Goal: Task Accomplishment & Management: Complete application form

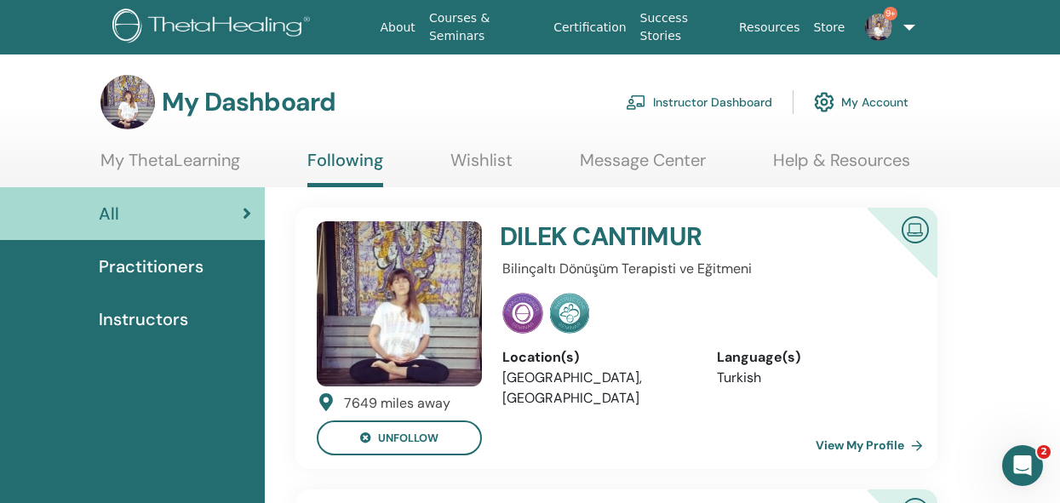
click at [702, 98] on link "Instructor Dashboard" at bounding box center [699, 101] width 146 height 37
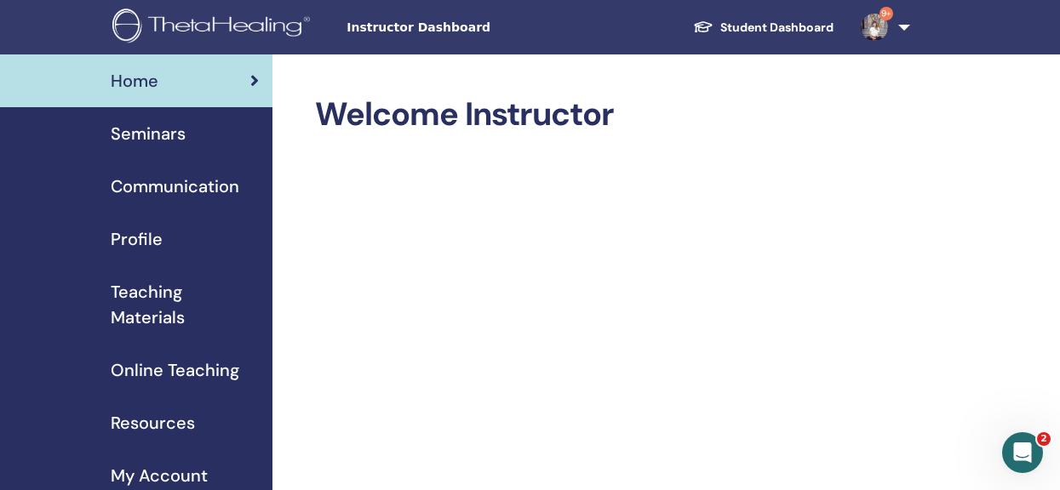
click at [184, 140] on span "Seminars" at bounding box center [148, 134] width 75 height 26
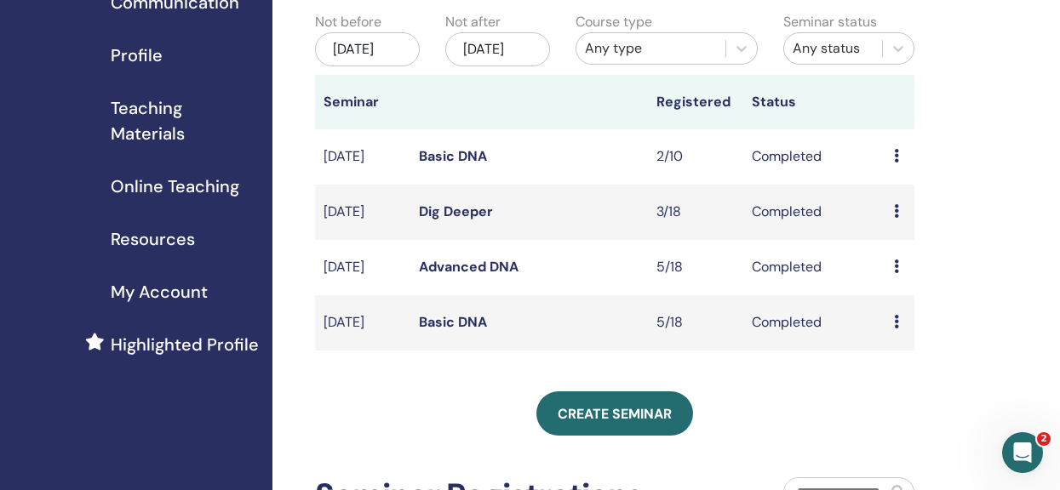
scroll to position [183, 0]
click at [896, 219] on icon at bounding box center [896, 212] width 5 height 14
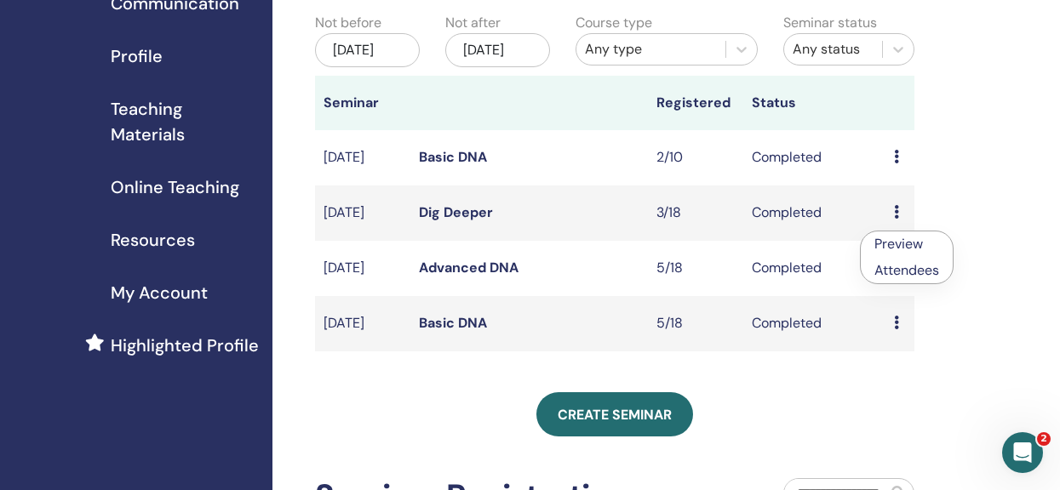
click at [896, 268] on link "Attendees" at bounding box center [906, 270] width 65 height 18
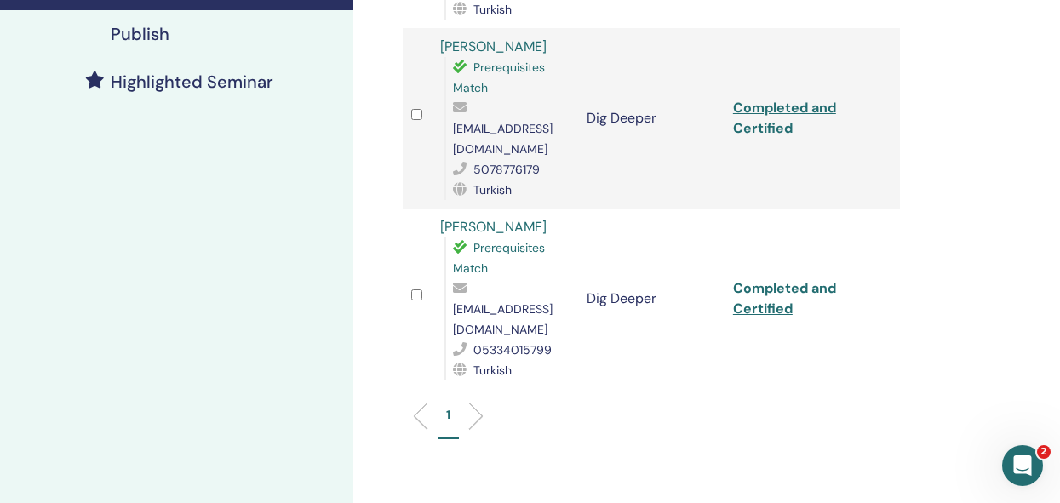
scroll to position [434, 0]
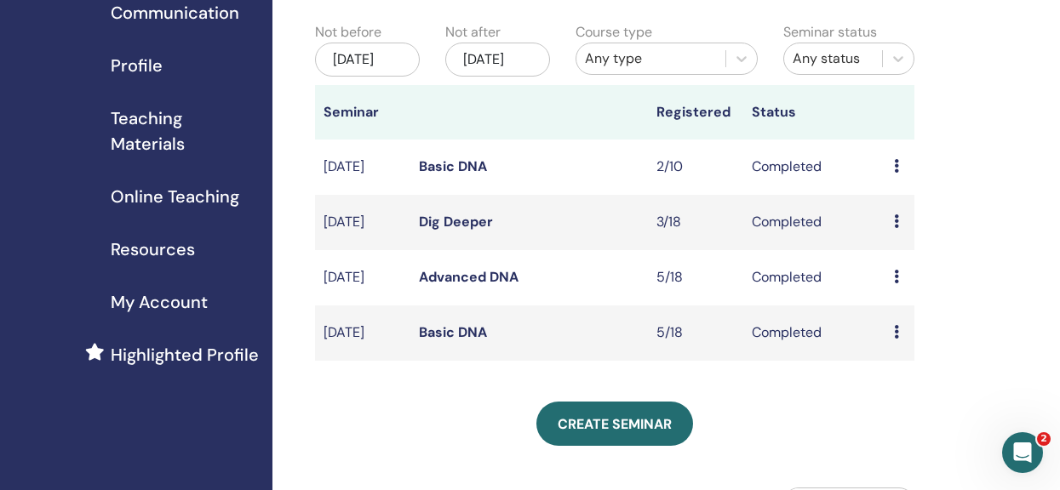
scroll to position [173, 0]
click at [502, 72] on div "[DATE]" at bounding box center [497, 60] width 105 height 34
click at [362, 70] on div "[DATE]" at bounding box center [367, 60] width 105 height 34
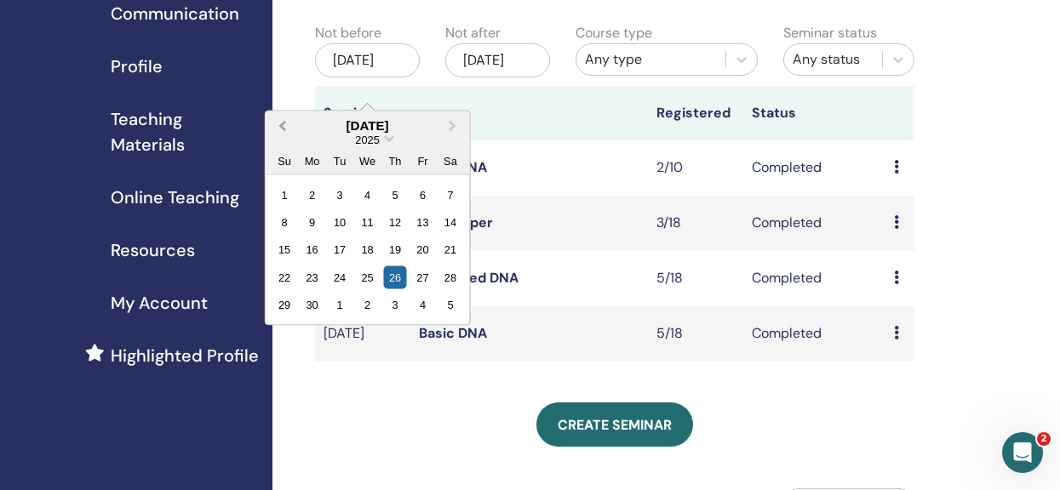
click at [283, 126] on span "Previous Month" at bounding box center [283, 126] width 0 height 18
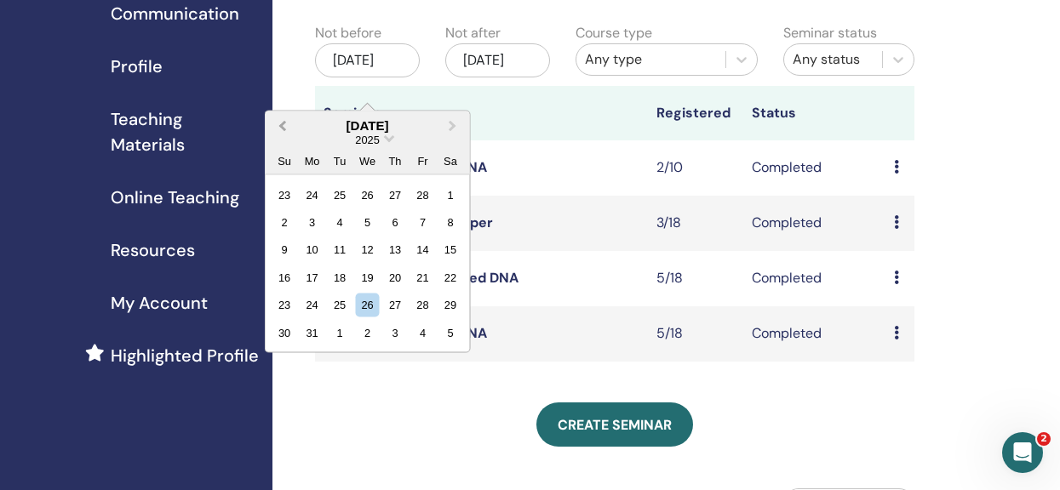
click at [283, 126] on span "Previous Month" at bounding box center [283, 126] width 0 height 18
click at [282, 306] on div "26" at bounding box center [284, 305] width 23 height 23
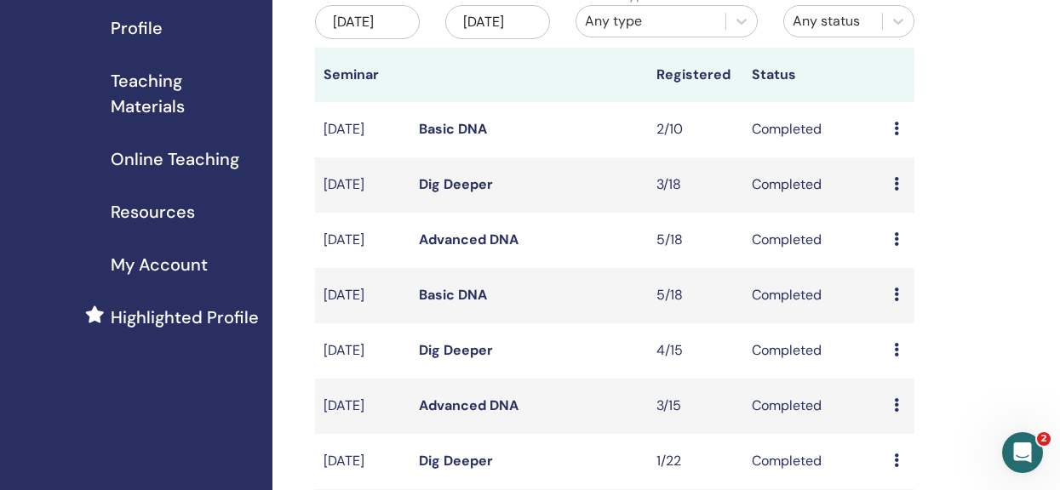
scroll to position [251, 0]
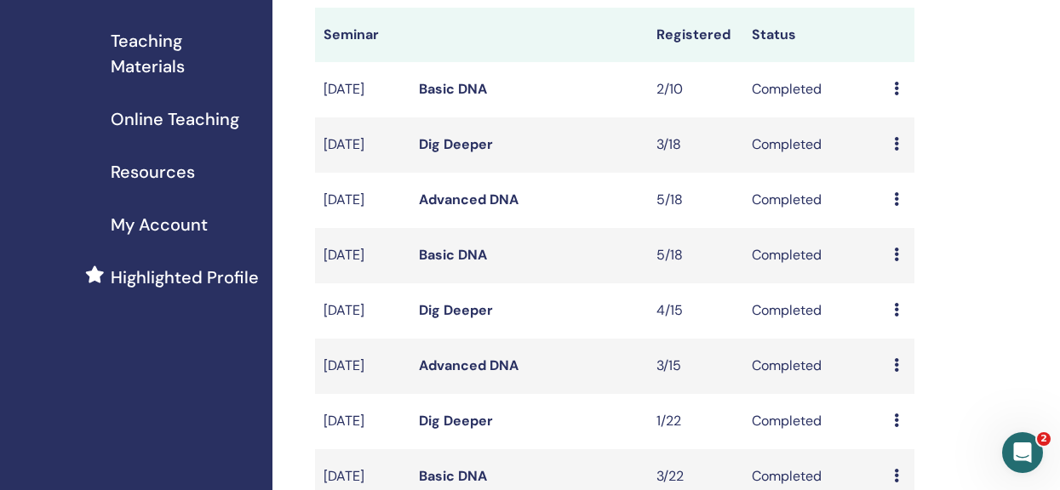
click at [893, 331] on td "Preview Attendees" at bounding box center [899, 311] width 29 height 55
click at [895, 317] on icon at bounding box center [896, 310] width 5 height 14
click at [892, 375] on link "Attendees" at bounding box center [906, 372] width 65 height 18
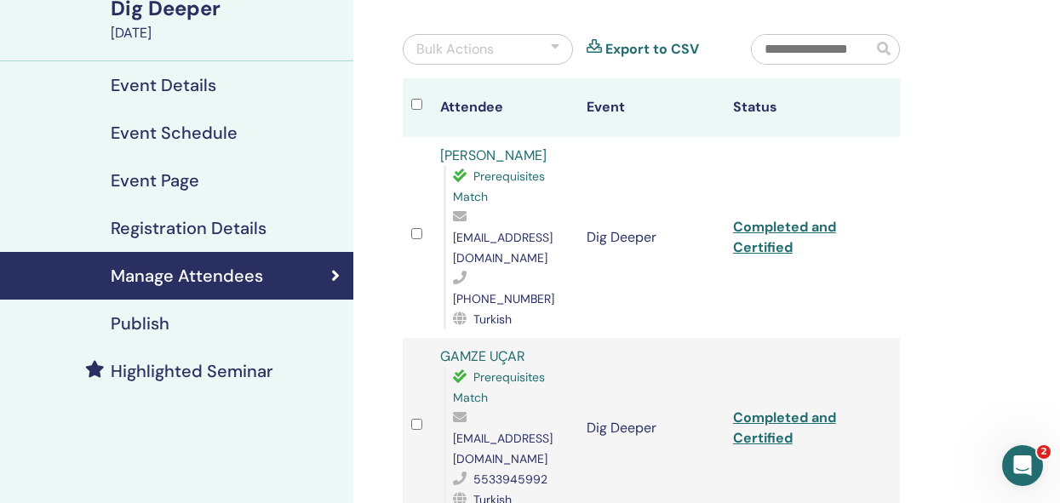
scroll to position [143, 0]
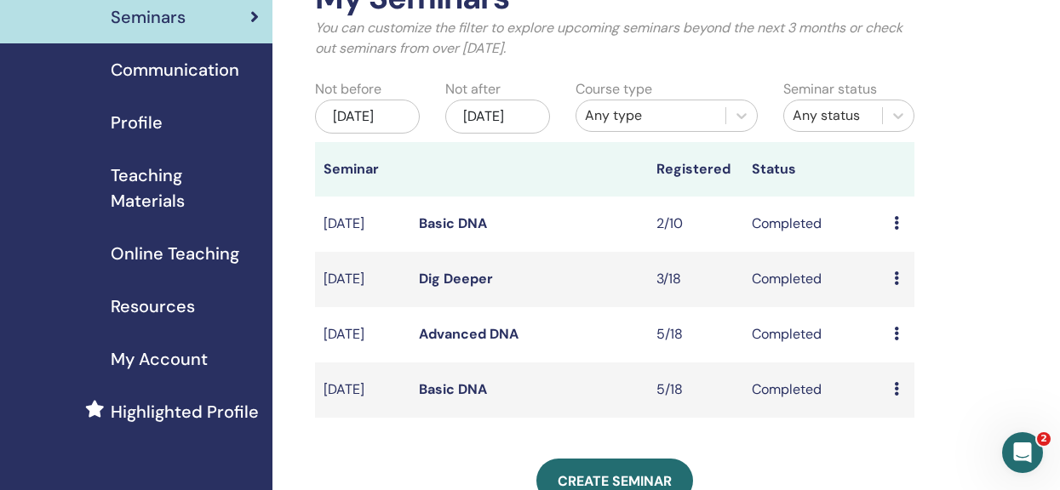
scroll to position [126, 0]
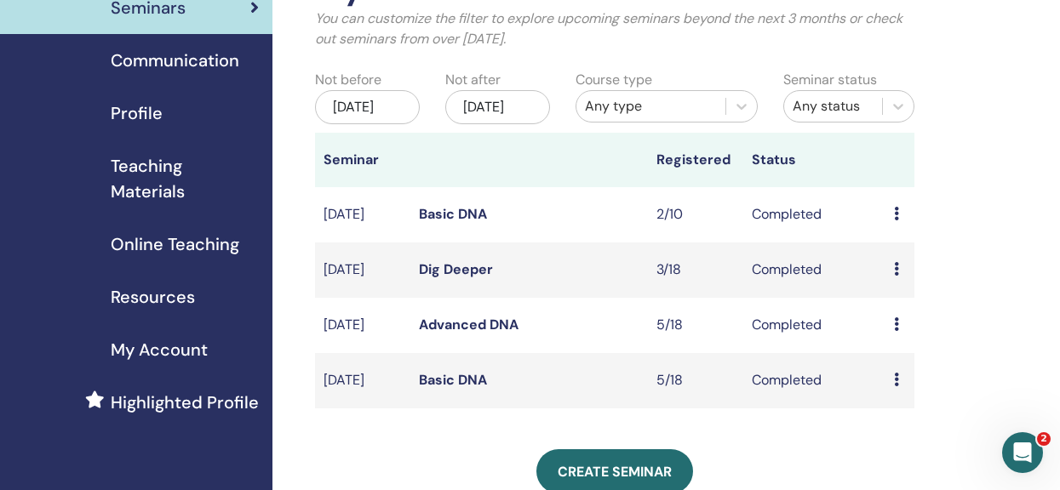
click at [901, 335] on div "Preview Attendees" at bounding box center [900, 325] width 12 height 20
click at [900, 387] on link "Attendees" at bounding box center [912, 384] width 65 height 18
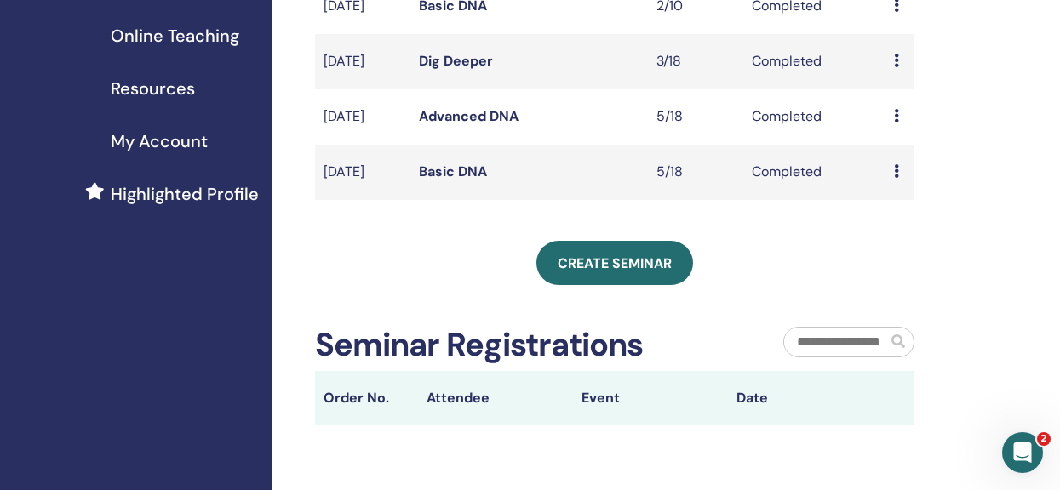
scroll to position [365, 0]
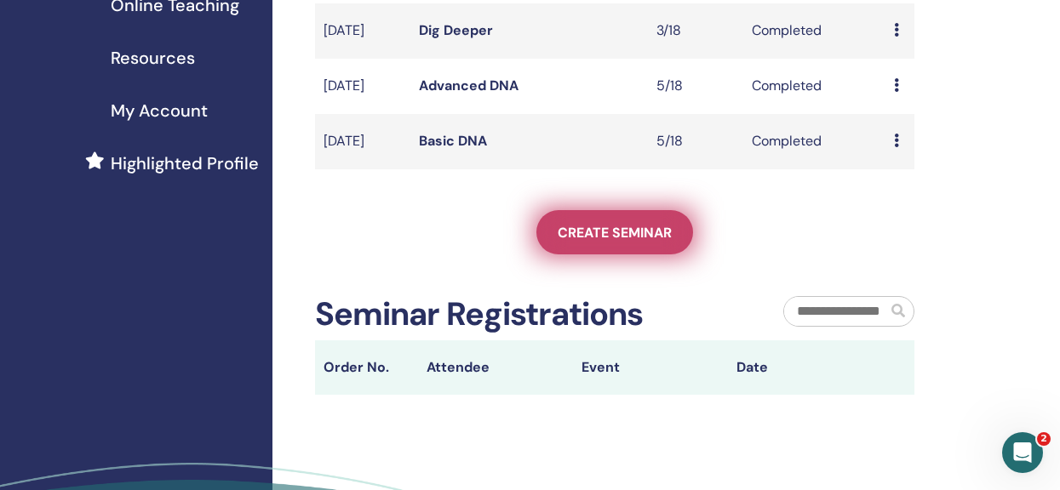
click at [593, 242] on span "Create seminar" at bounding box center [615, 233] width 114 height 18
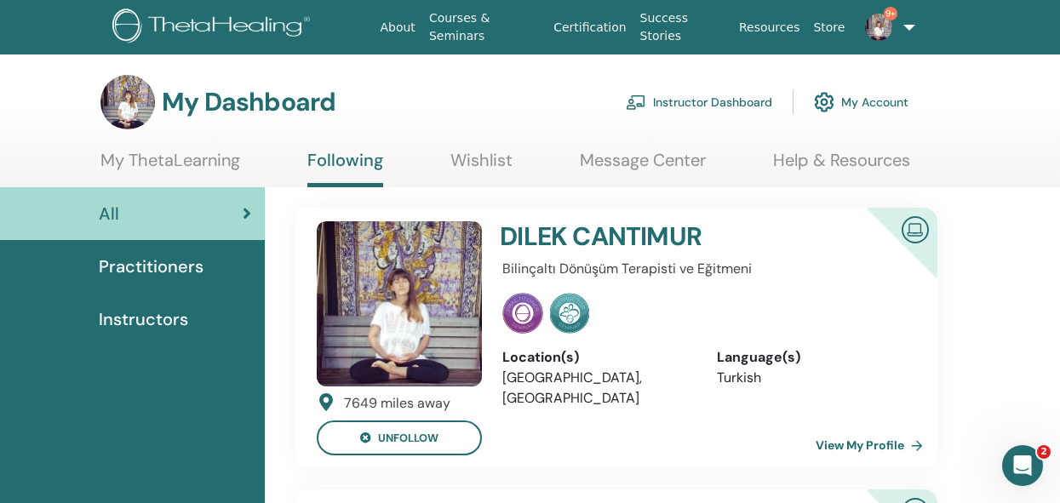
click at [688, 104] on link "Instructor Dashboard" at bounding box center [699, 101] width 146 height 37
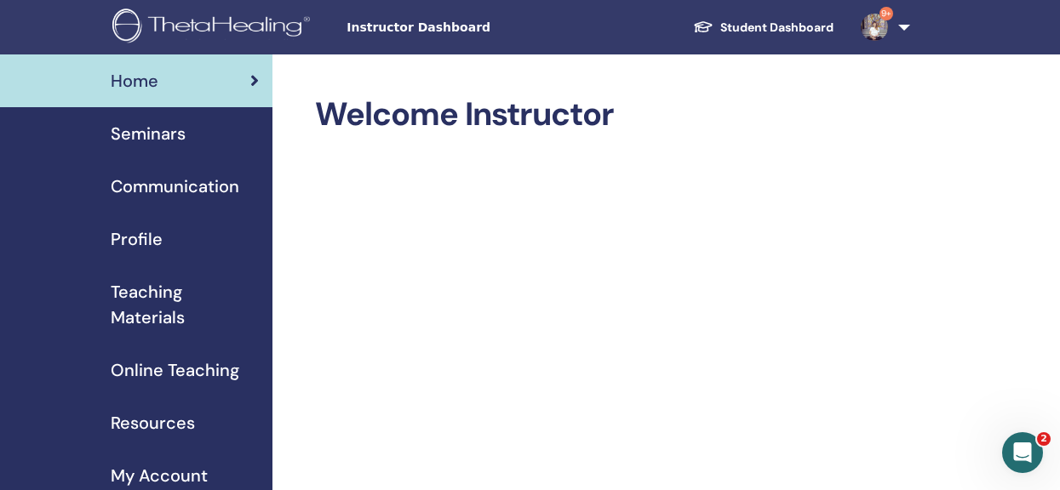
click at [169, 129] on span "Seminars" at bounding box center [148, 134] width 75 height 26
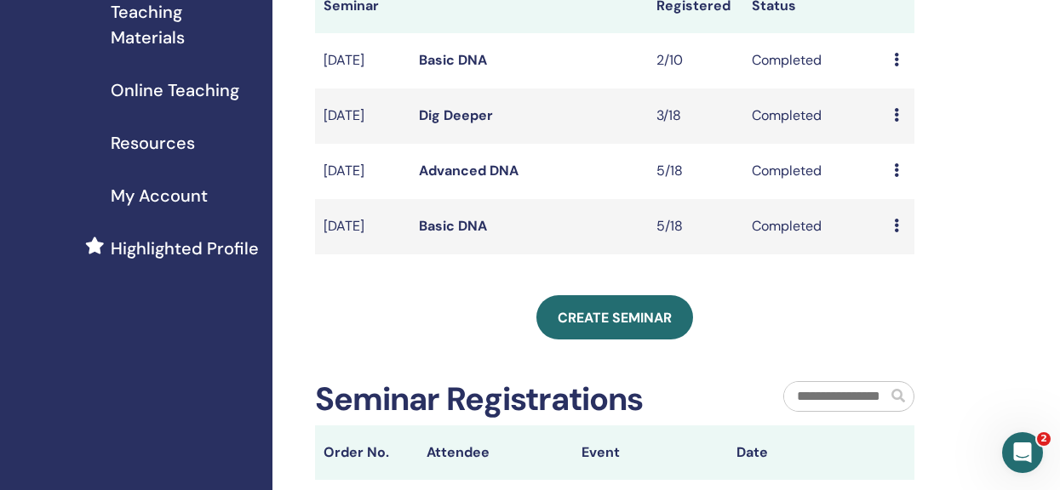
scroll to position [293, 0]
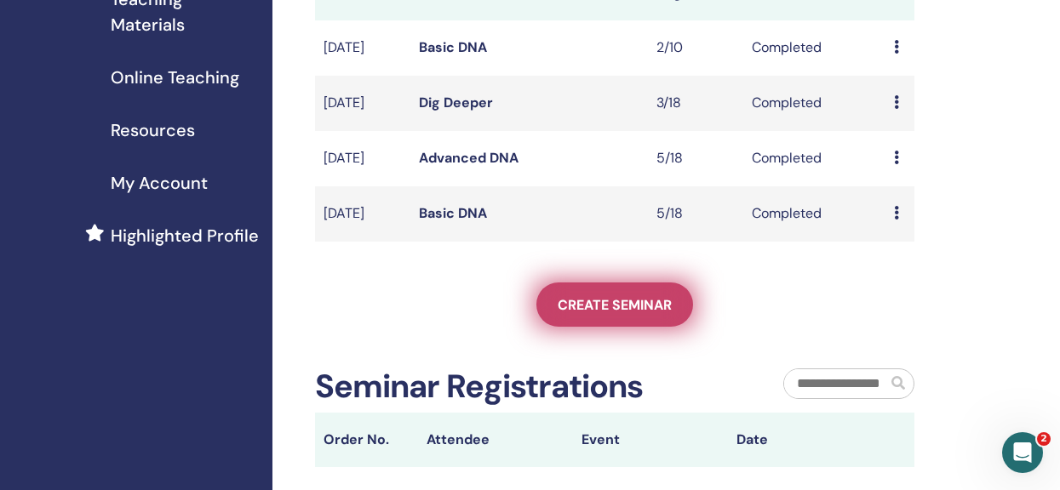
click at [587, 327] on link "Create seminar" at bounding box center [614, 305] width 157 height 44
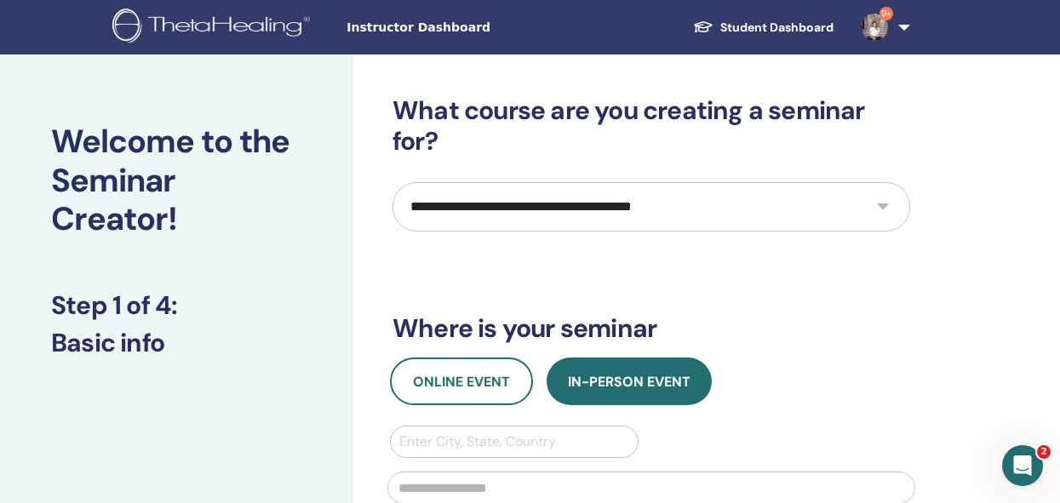
click at [717, 206] on select "**********" at bounding box center [651, 206] width 518 height 49
select select "**"
click at [392, 182] on select "**********" at bounding box center [651, 206] width 518 height 49
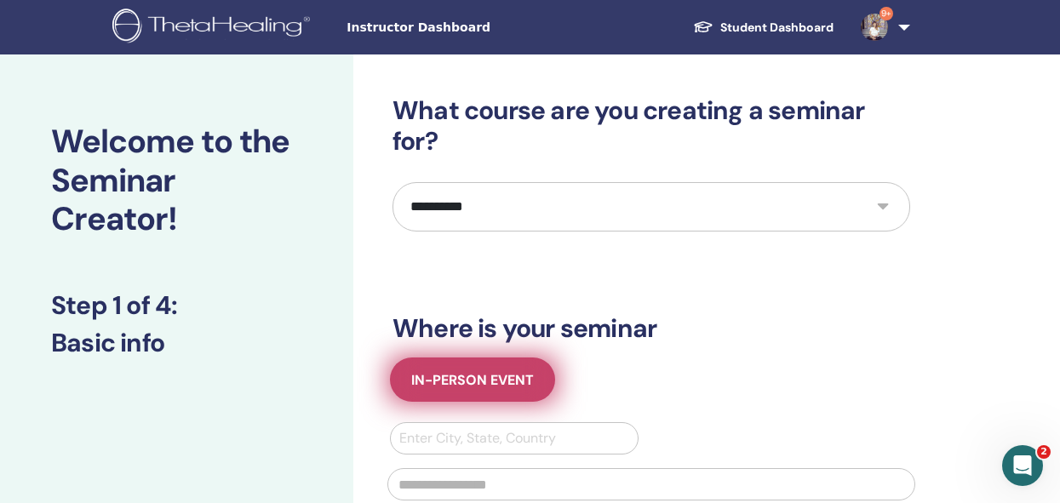
click at [498, 382] on span "In-Person Event" at bounding box center [472, 380] width 123 height 18
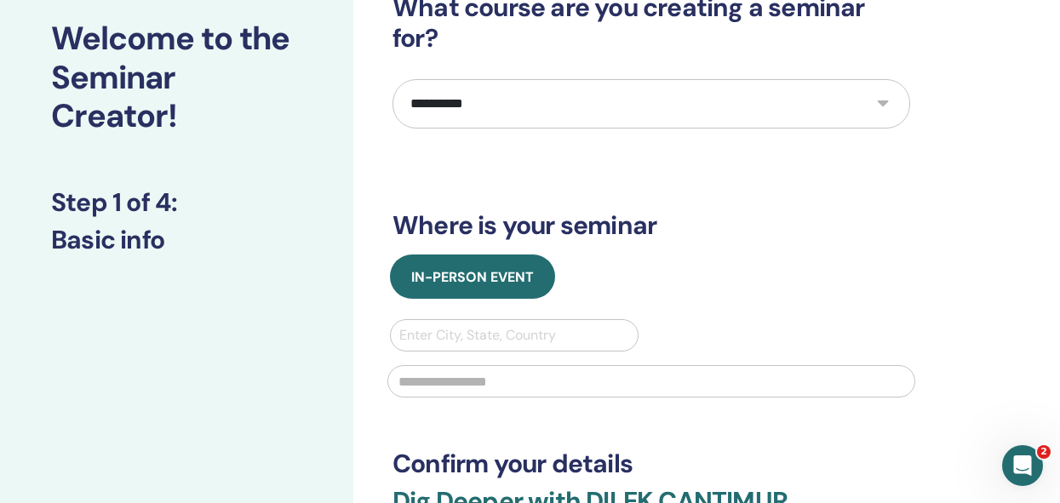
scroll to position [112, 0]
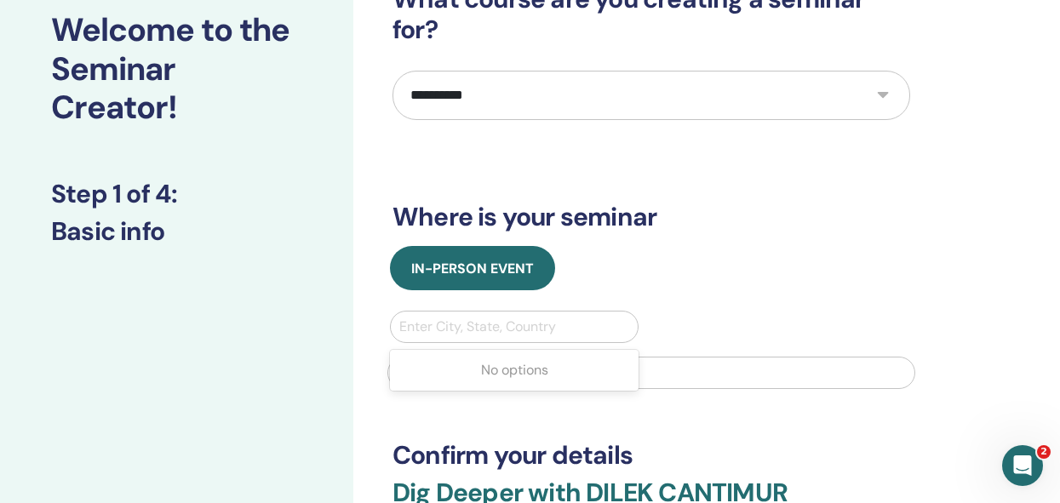
click at [528, 324] on div at bounding box center [514, 327] width 230 height 24
click at [488, 331] on div at bounding box center [514, 327] width 230 height 24
click at [446, 326] on div at bounding box center [514, 327] width 230 height 24
type input "*****"
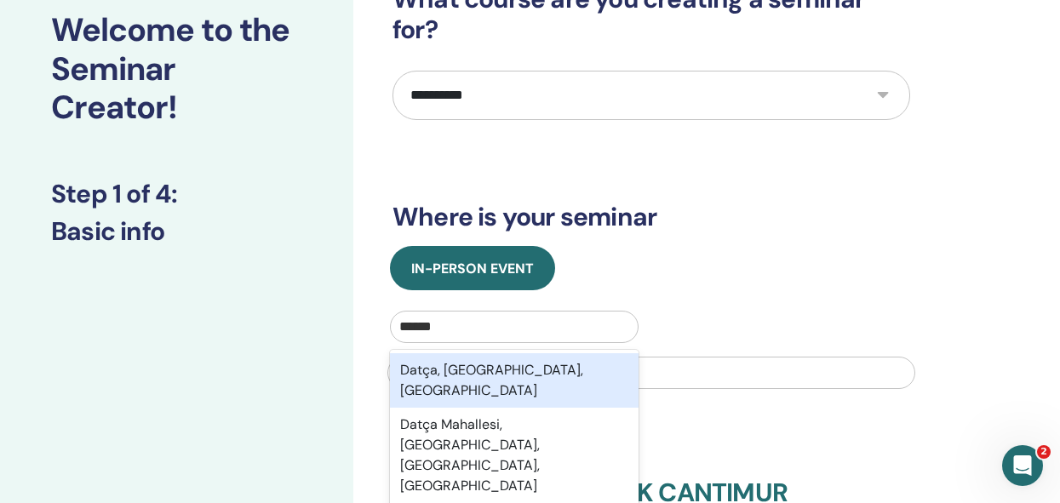
click at [473, 367] on div "Datça, Muğla, TUR" at bounding box center [514, 380] width 249 height 54
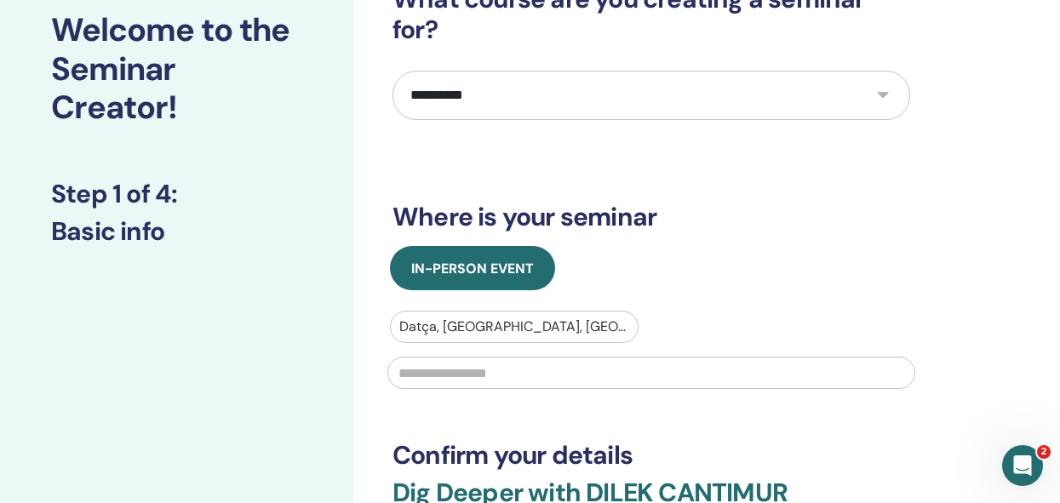
click at [483, 370] on input "text" at bounding box center [651, 373] width 528 height 32
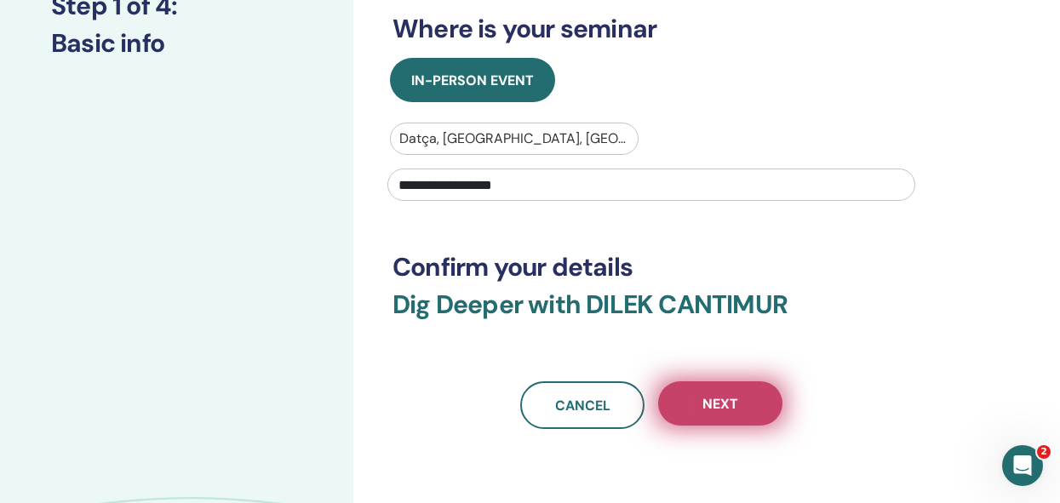
type input "**********"
click at [703, 398] on span "Next" at bounding box center [720, 404] width 36 height 18
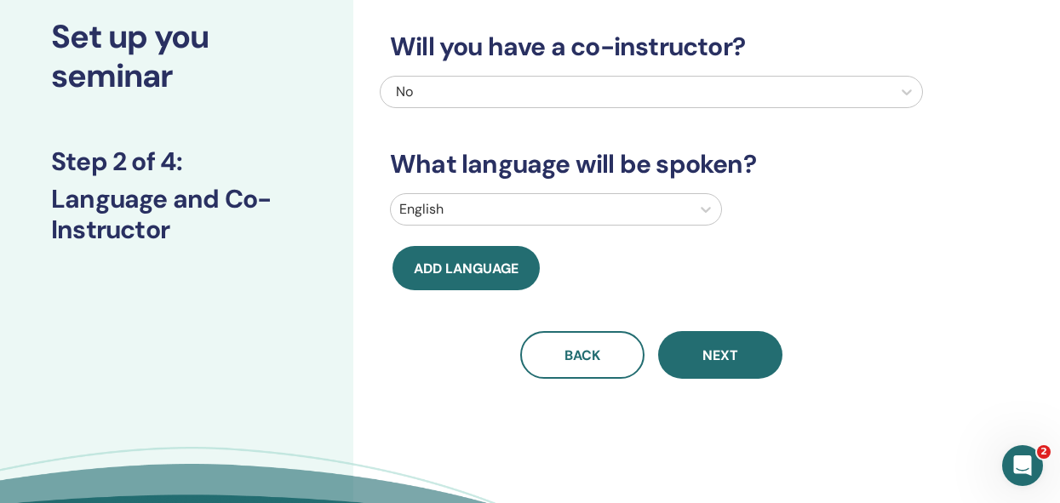
scroll to position [0, 0]
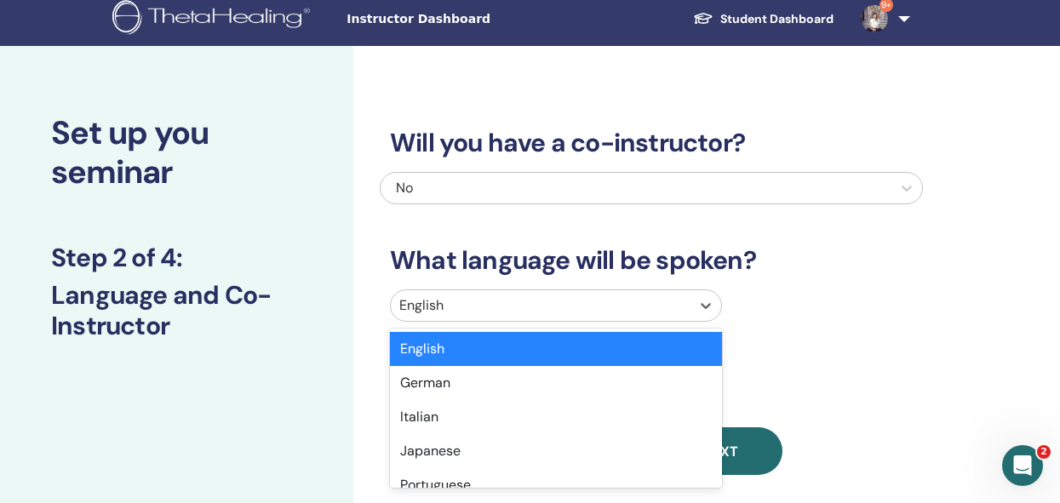
click at [683, 309] on div "English" at bounding box center [541, 305] width 300 height 31
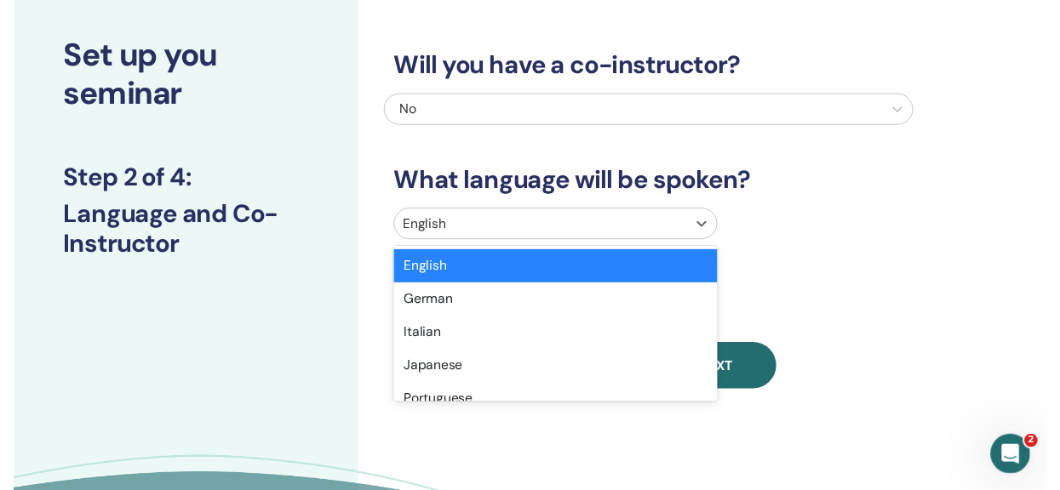
scroll to position [96, 0]
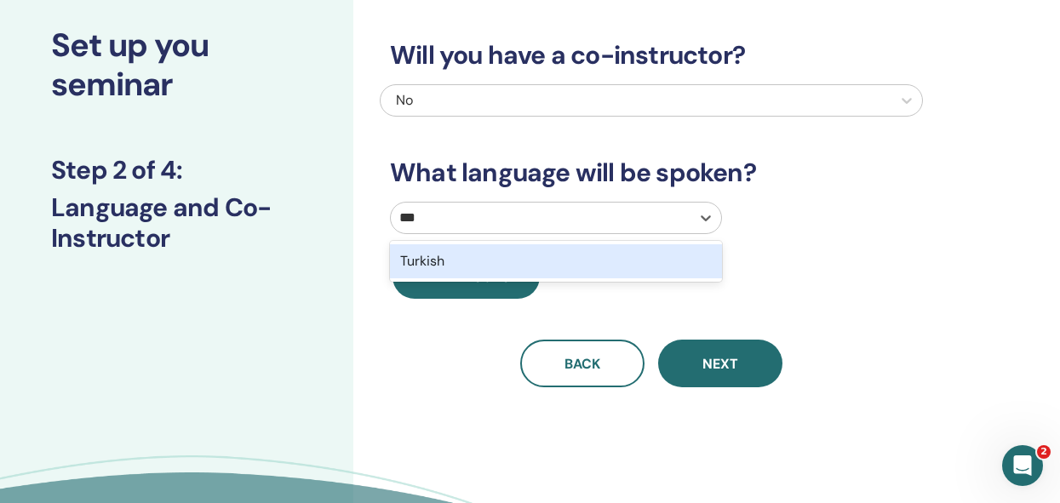
type input "****"
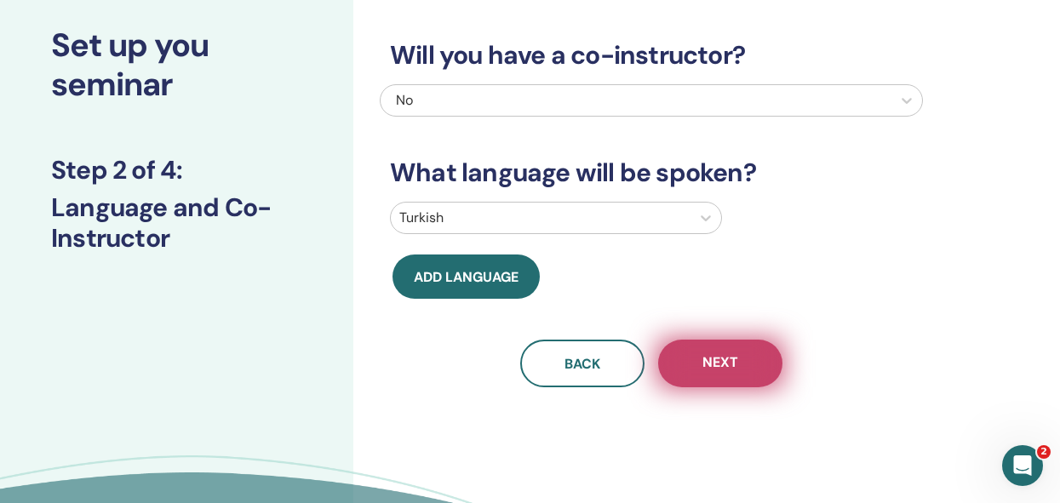
click at [721, 364] on span "Next" at bounding box center [720, 363] width 36 height 21
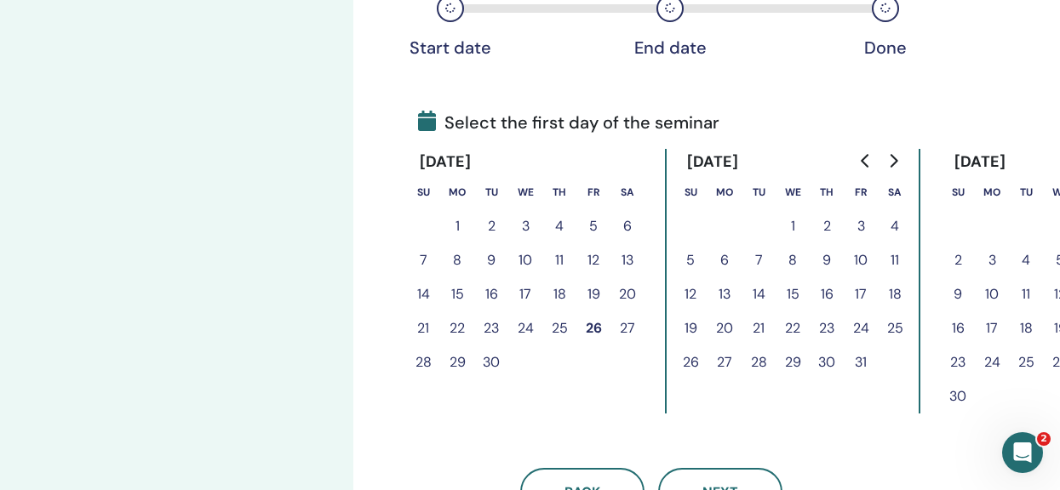
scroll to position [323, 0]
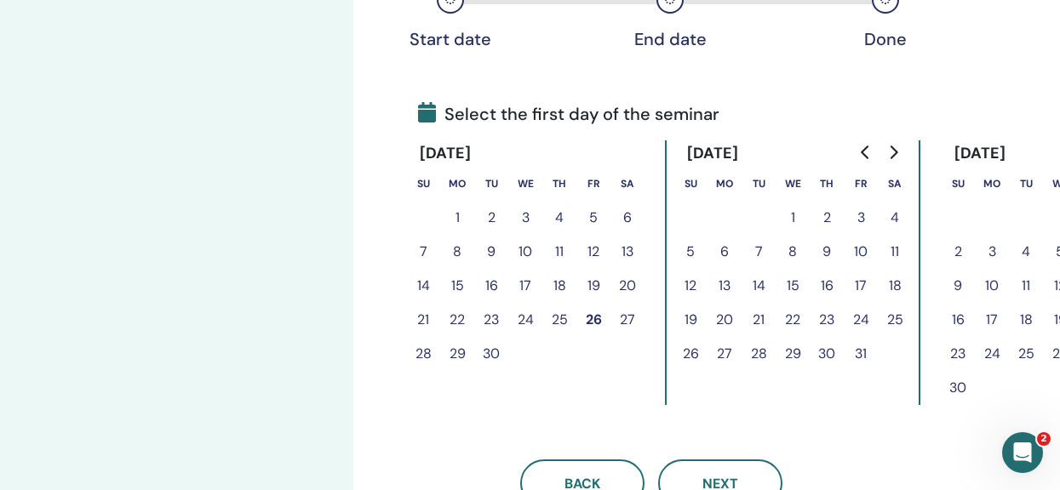
click at [828, 250] on button "9" at bounding box center [827, 252] width 34 height 34
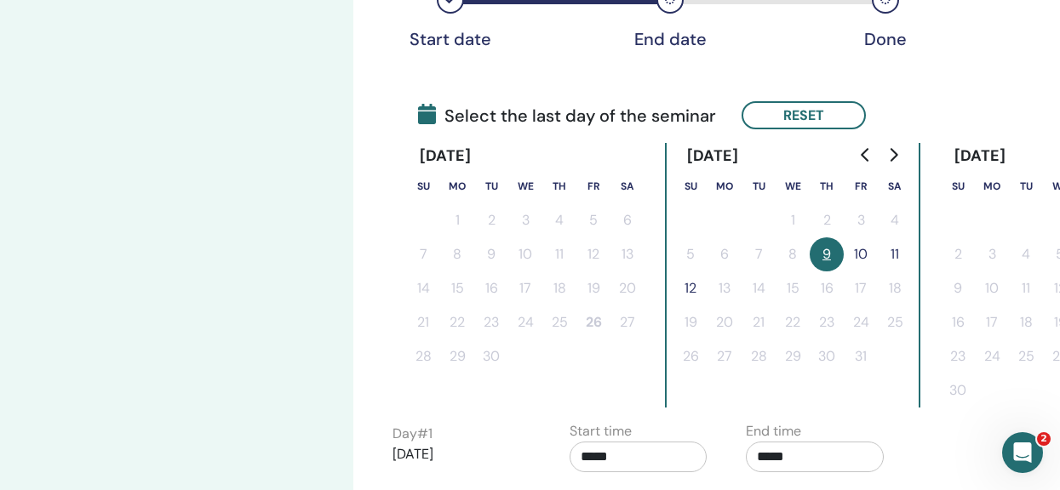
click at [896, 253] on button "11" at bounding box center [895, 255] width 34 height 34
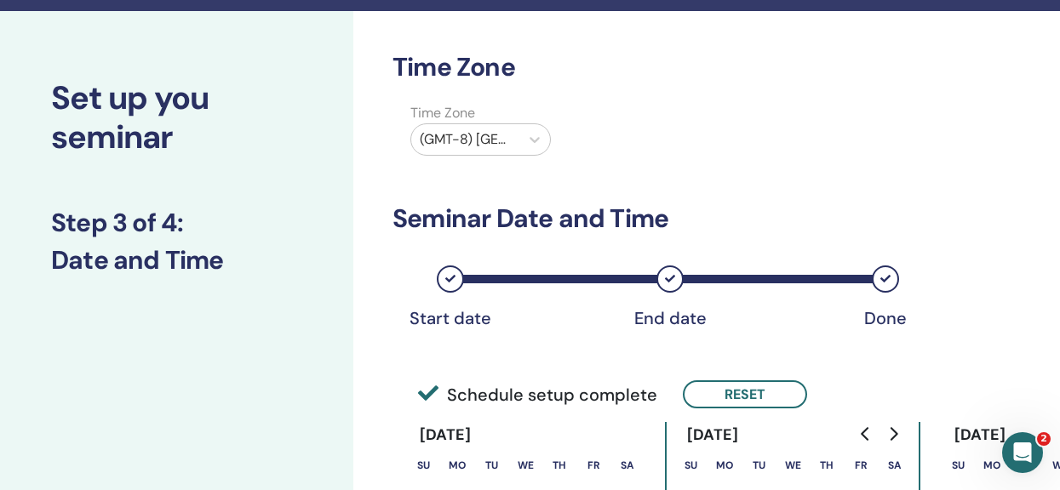
scroll to position [0, 0]
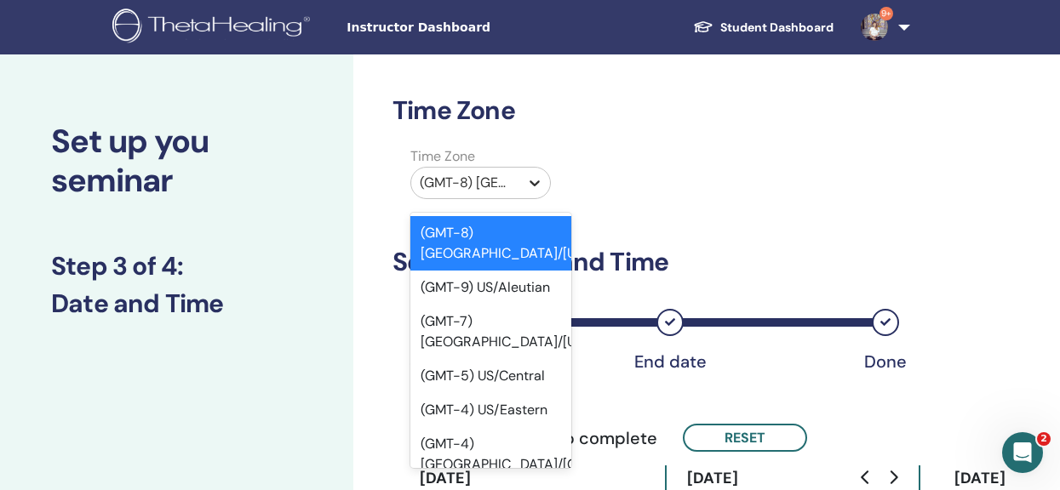
click at [530, 179] on icon at bounding box center [534, 183] width 17 height 17
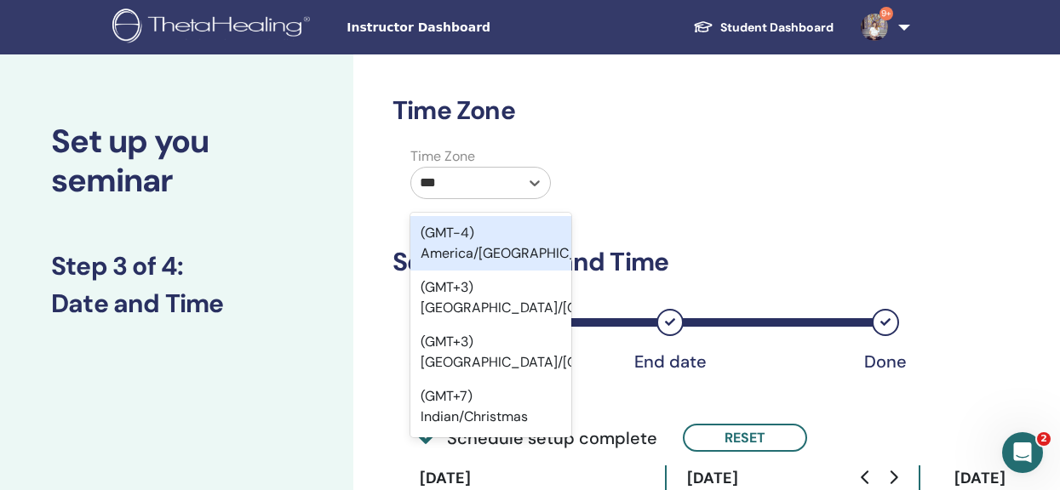
type input "****"
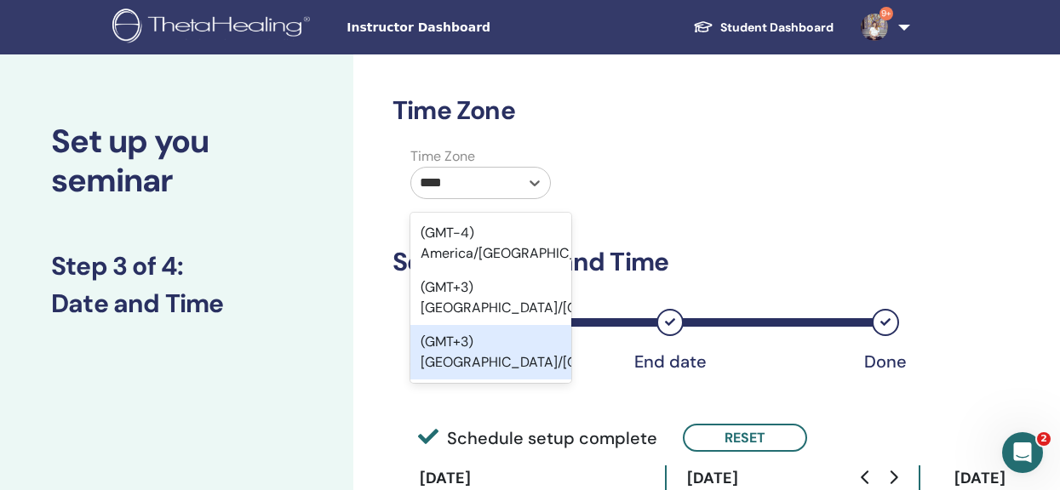
click at [461, 350] on div "(GMT+3) Europe/Istanbul" at bounding box center [490, 352] width 161 height 54
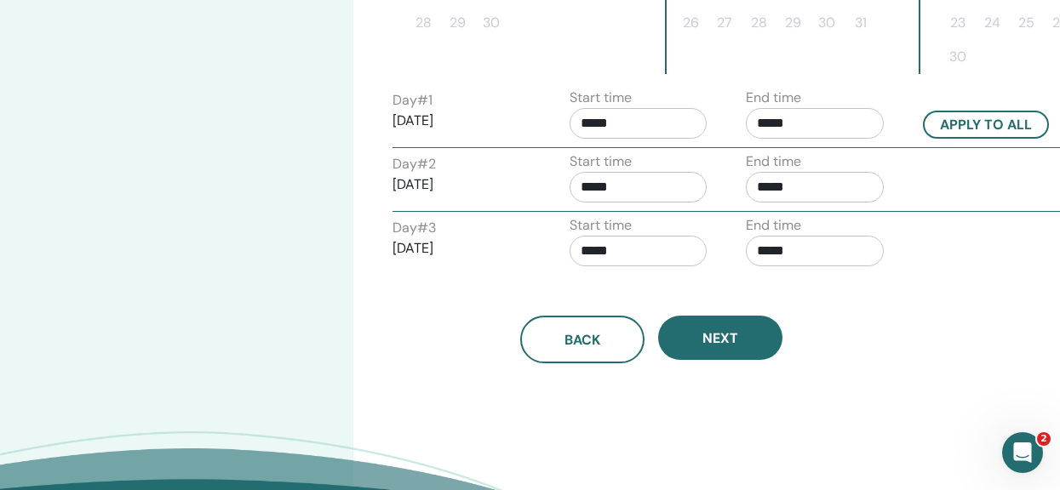
scroll to position [668, 0]
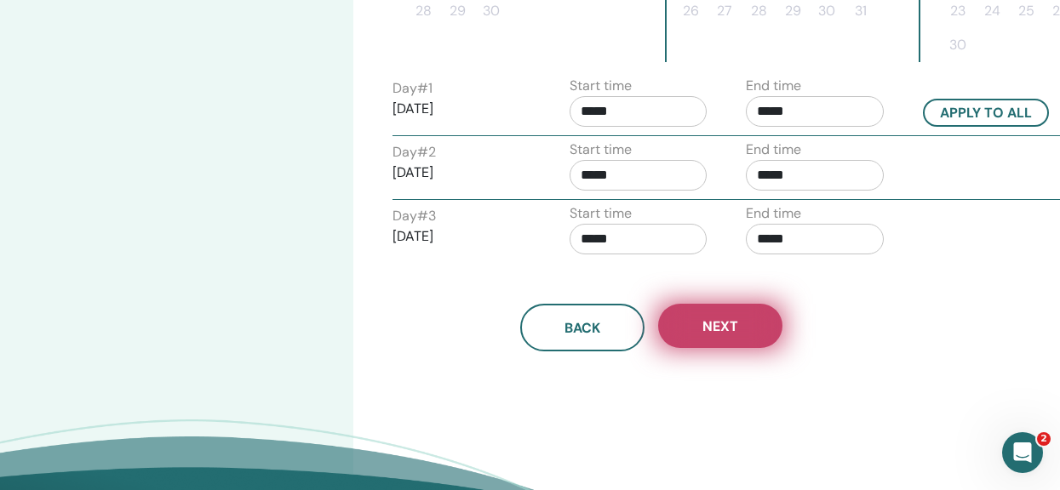
click at [726, 321] on span "Next" at bounding box center [720, 327] width 36 height 18
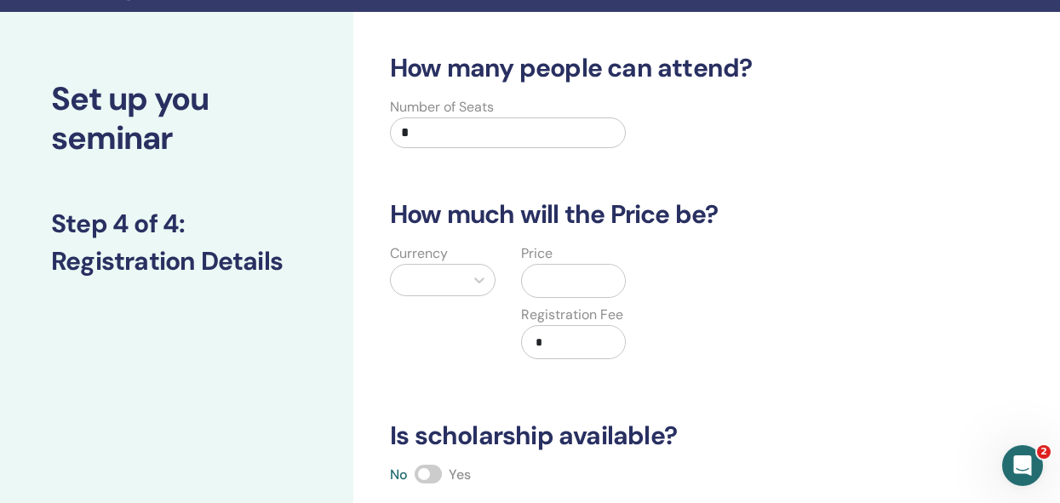
scroll to position [0, 0]
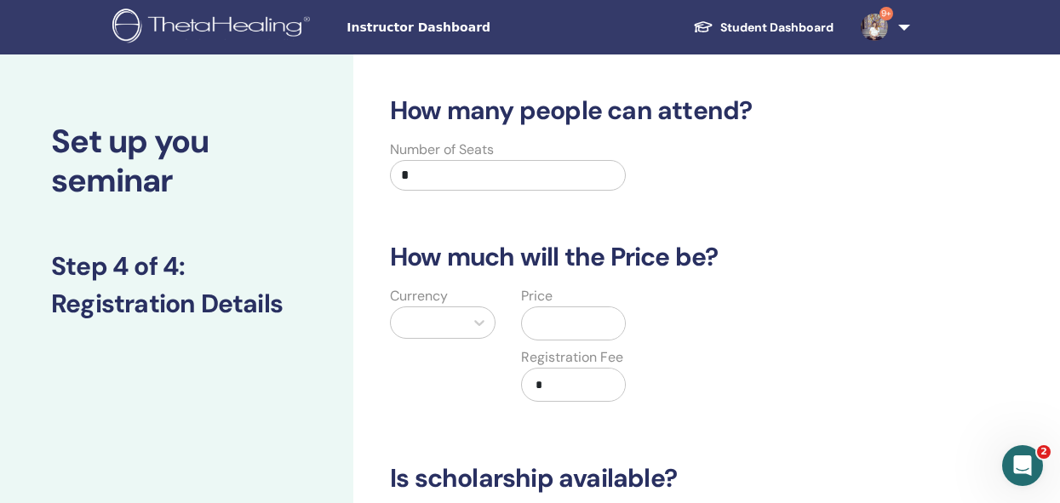
click at [436, 176] on input "*" at bounding box center [508, 175] width 236 height 31
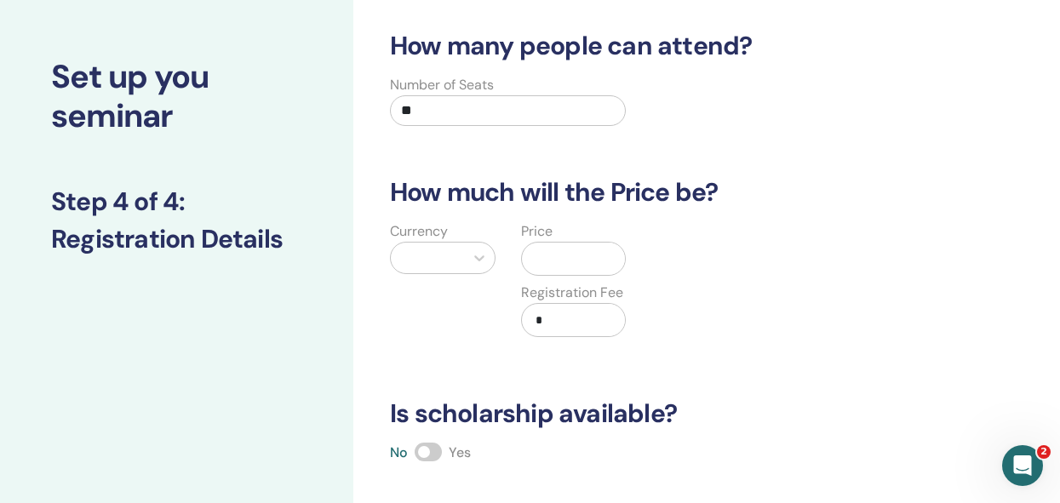
type input "**"
click at [461, 249] on div at bounding box center [427, 258] width 73 height 31
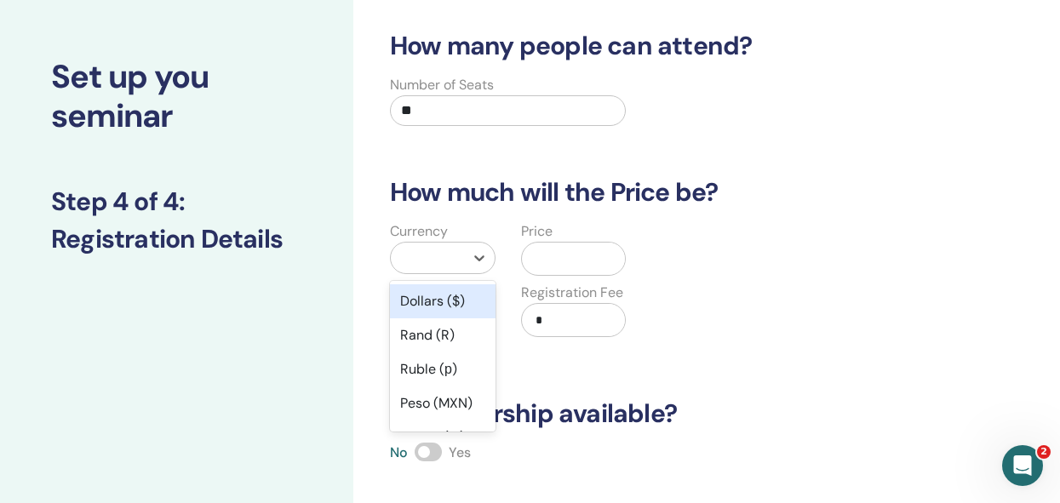
scroll to position [105, 0]
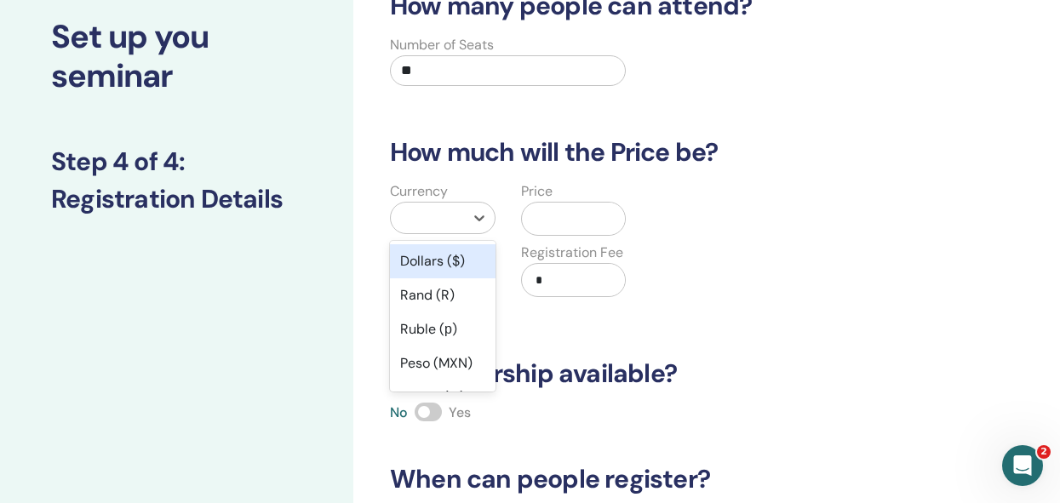
click at [450, 263] on div "Dollars ($)" at bounding box center [443, 261] width 106 height 34
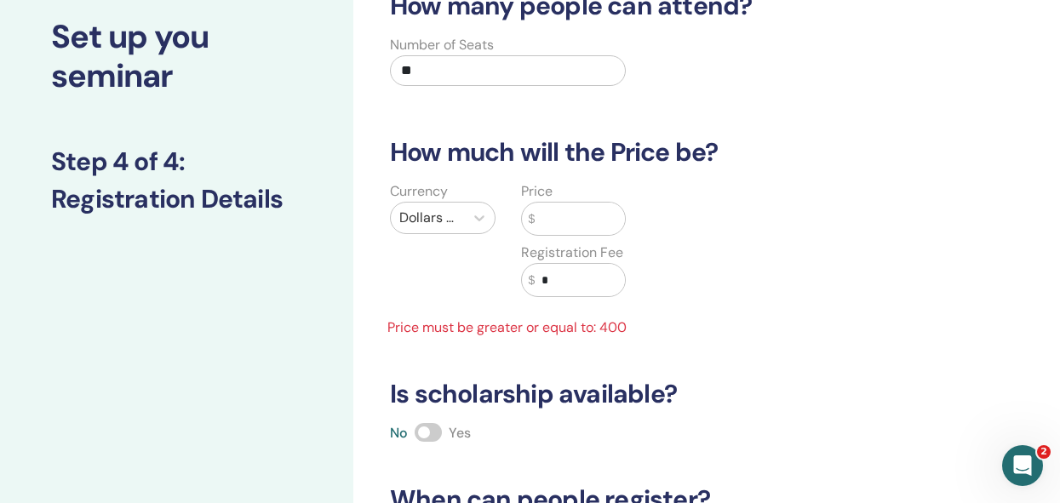
click at [548, 229] on input "text" at bounding box center [580, 219] width 90 height 32
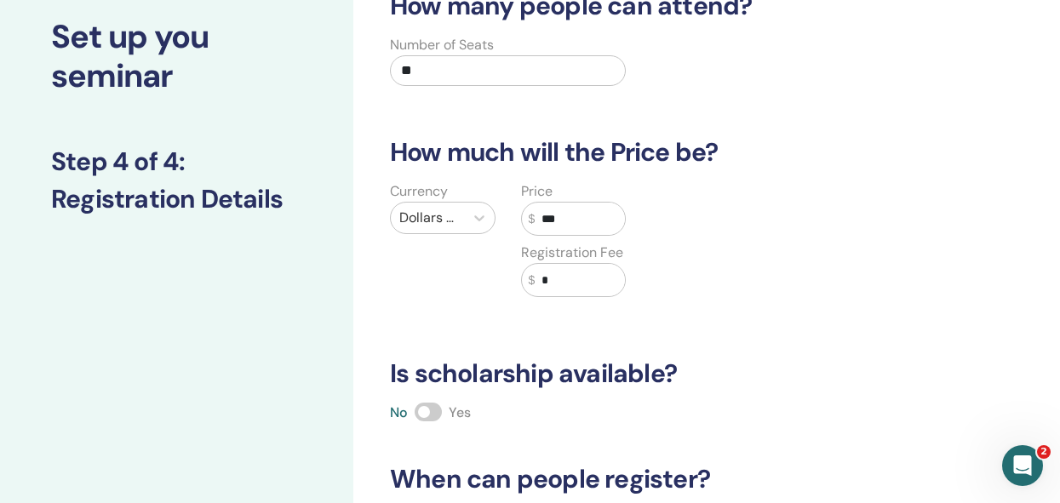
type input "***"
click at [576, 272] on input "*" at bounding box center [580, 280] width 90 height 32
type input "***"
click at [750, 297] on div "Currency Dollars ($) Price $ *** Registration Fee $ ***" at bounding box center [638, 249] width 543 height 136
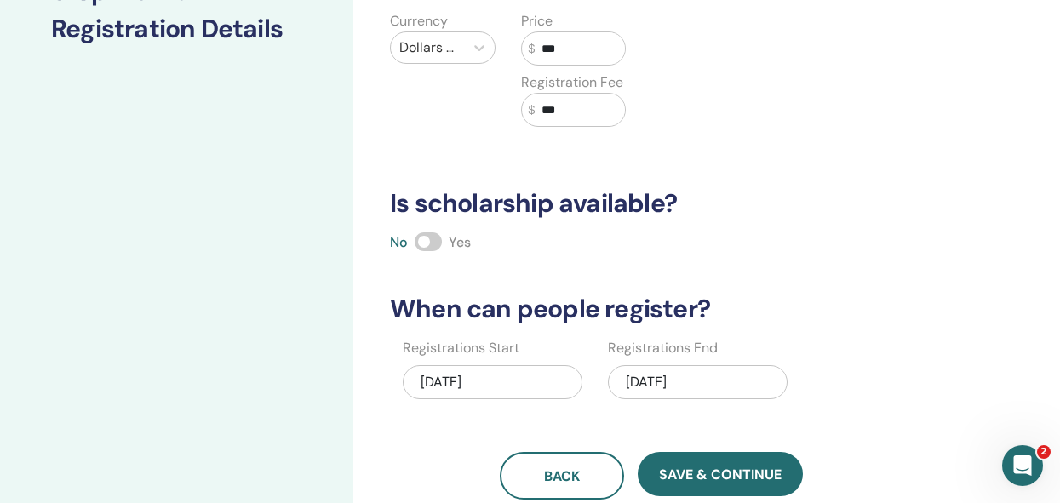
scroll to position [274, 0]
click at [425, 239] on span at bounding box center [428, 242] width 27 height 19
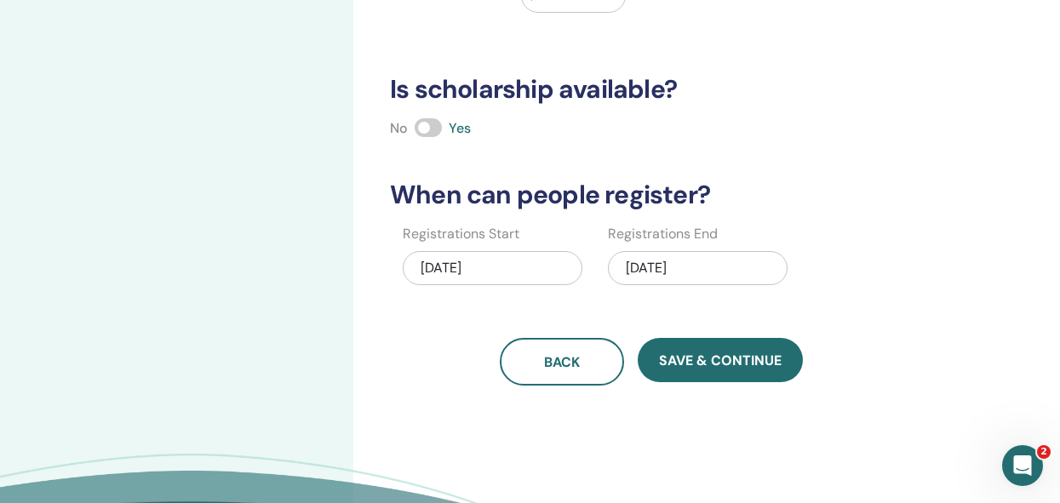
scroll to position [392, 0]
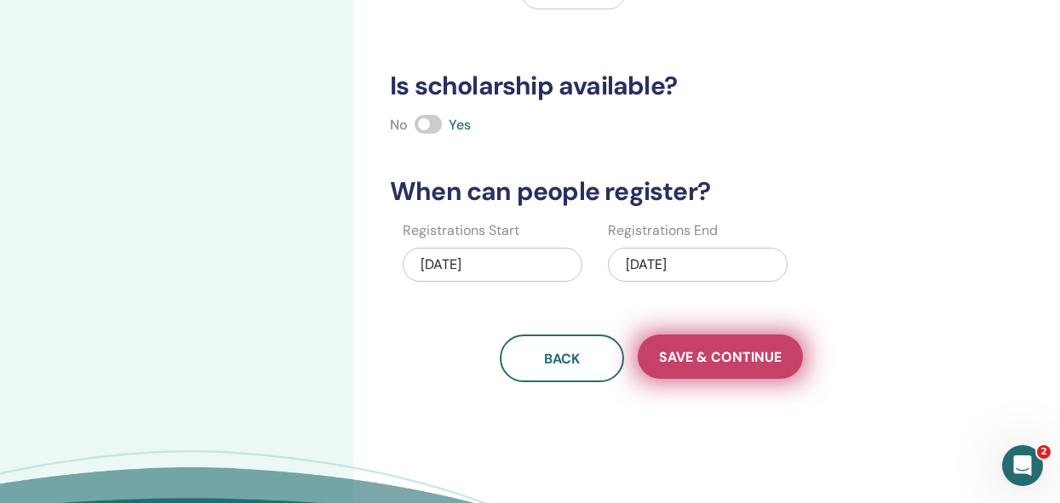
click at [696, 364] on span "Save & Continue" at bounding box center [720, 357] width 123 height 18
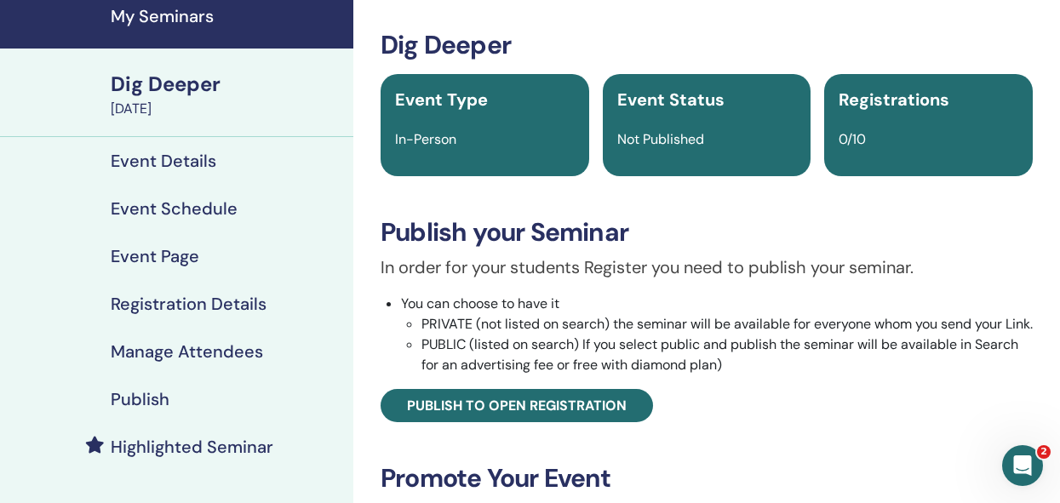
scroll to position [82, 0]
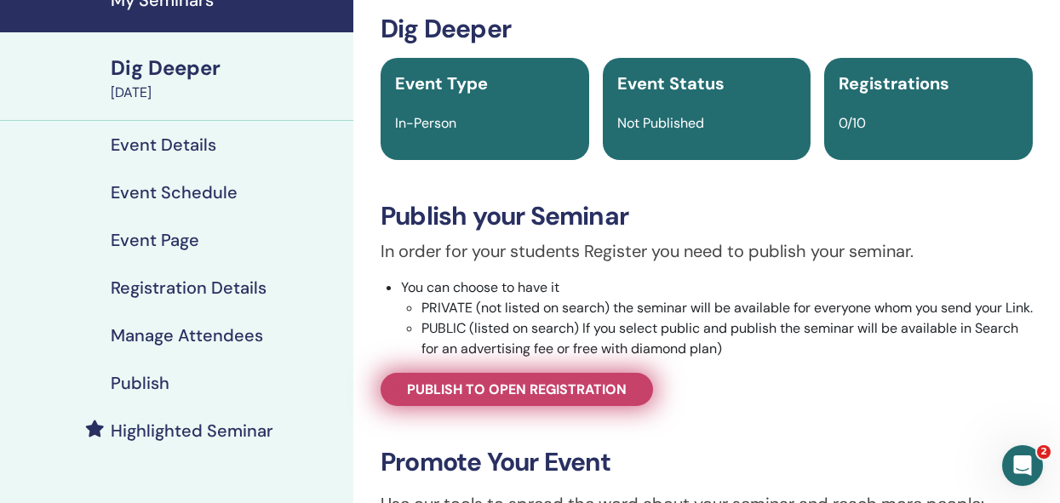
click at [586, 398] on span "Publish to open registration" at bounding box center [517, 390] width 220 height 18
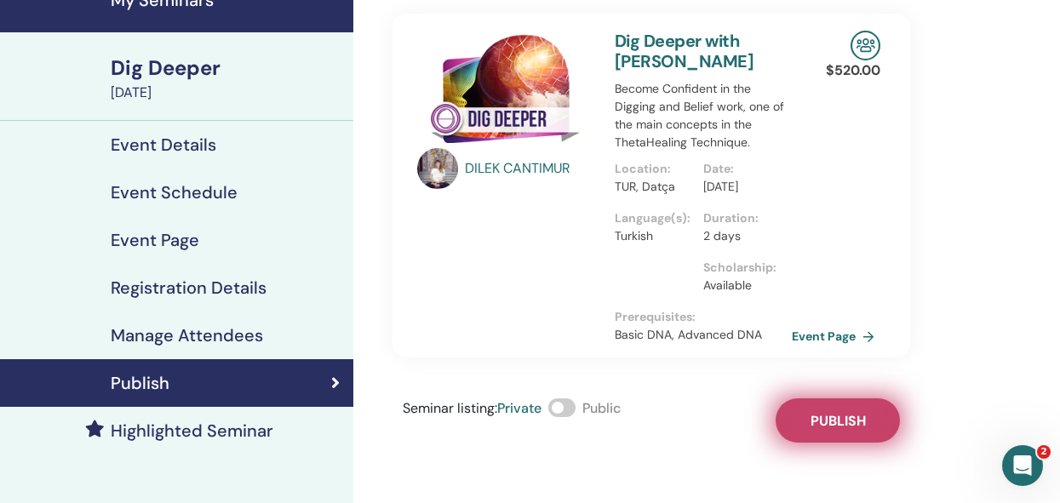
click at [813, 430] on span "Publish" at bounding box center [838, 421] width 55 height 18
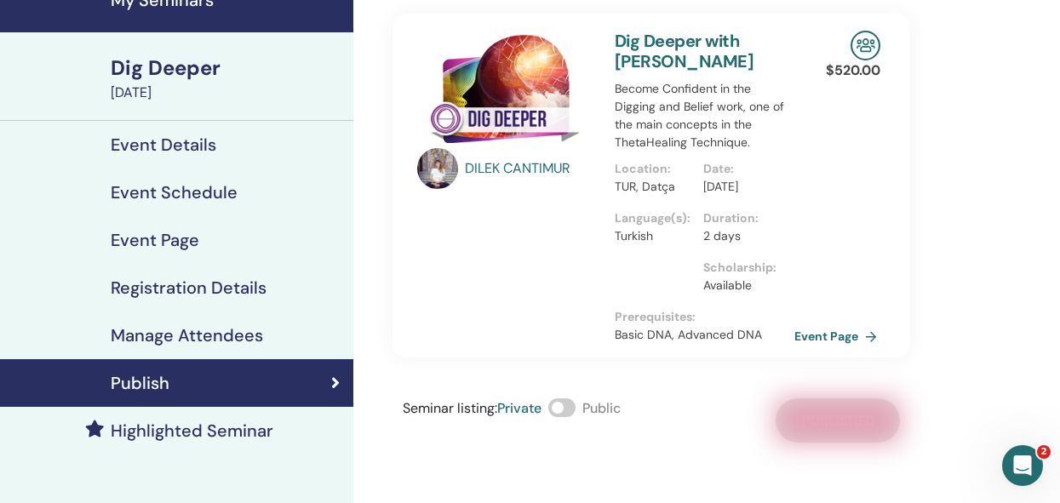
click at [812, 349] on link "Event Page" at bounding box center [838, 337] width 89 height 26
